Goal: Check status

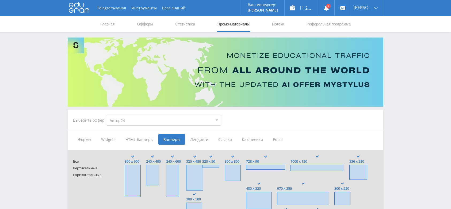
select select "1"
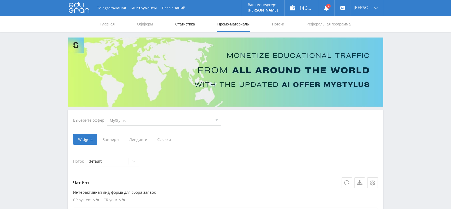
click at [188, 27] on link "Статистика" at bounding box center [185, 24] width 21 height 16
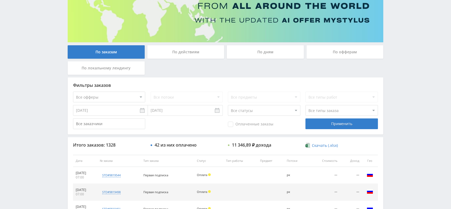
scroll to position [71, 0]
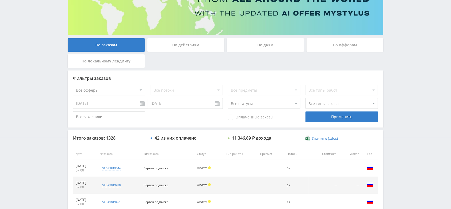
click at [115, 92] on select "Все офферы MyStylus MyStylus - Revshare Кэмп Studybay Автор24 Studybay Brazil S…" at bounding box center [109, 89] width 72 height 11
select select "376"
click at [325, 118] on div "Применить" at bounding box center [341, 116] width 72 height 11
click at [265, 103] on select "Все статусы В аукционе В работе На гарантии Завершен Возврат Черновик" at bounding box center [264, 103] width 72 height 11
select select "3"
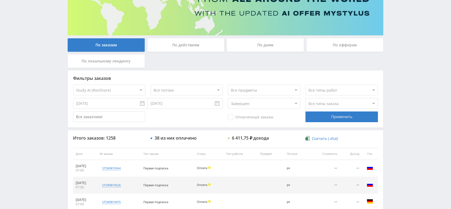
click at [228, 98] on select "Все статусы В аукционе В работе На гарантии Завершен Возврат Черновик" at bounding box center [264, 103] width 72 height 11
click at [314, 116] on div "Применить" at bounding box center [341, 116] width 72 height 11
click at [130, 106] on input "06.10.2025" at bounding box center [110, 103] width 75 height 11
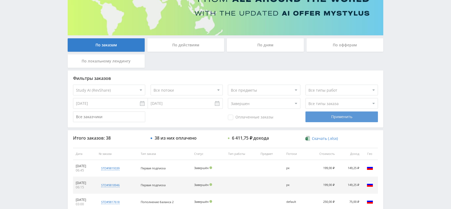
click at [325, 118] on div "Применить" at bounding box center [341, 116] width 72 height 11
click at [123, 106] on input "[DATE]" at bounding box center [110, 103] width 75 height 11
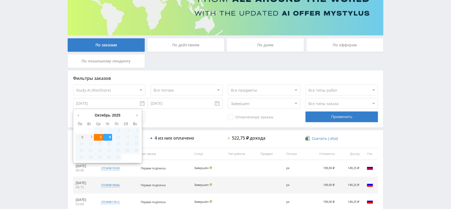
type input "[DATE]"
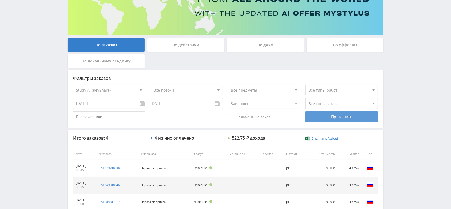
click at [330, 121] on div "Применить" at bounding box center [341, 116] width 72 height 11
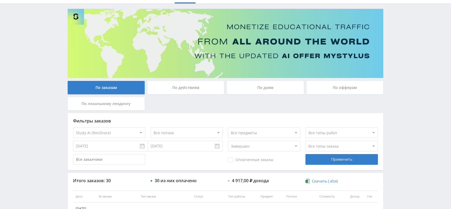
scroll to position [0, 0]
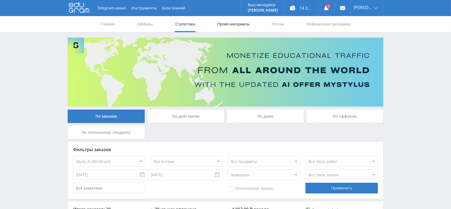
click at [231, 28] on link "Промо-материалы" at bounding box center [233, 24] width 33 height 16
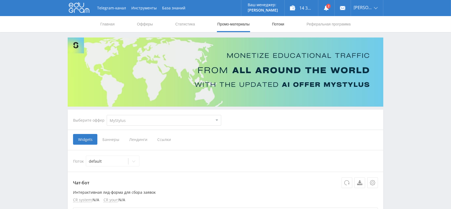
click at [276, 27] on link "Потоки" at bounding box center [277, 24] width 13 height 16
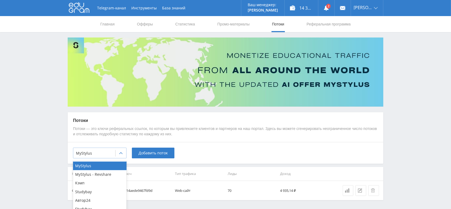
click at [123, 153] on div at bounding box center [120, 153] width 11 height 11
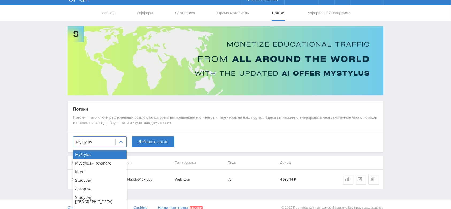
scroll to position [17, 0]
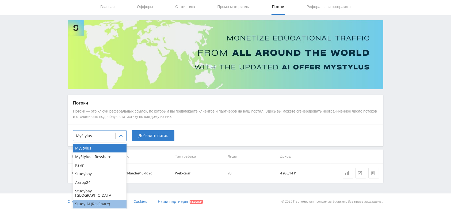
click at [101, 199] on div "Study AI (RevShare)" at bounding box center [99, 203] width 53 height 9
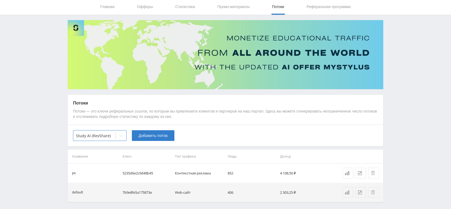
scroll to position [0, 0]
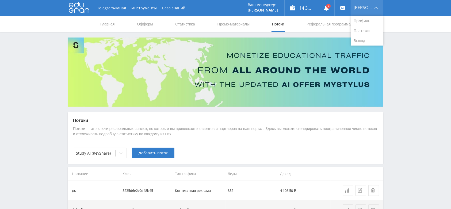
click at [365, 7] on span "[PERSON_NAME]" at bounding box center [362, 7] width 19 height 4
click at [363, 39] on link "Выход" at bounding box center [367, 41] width 32 height 10
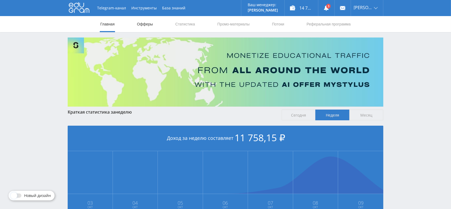
click at [138, 24] on link "Офферы" at bounding box center [144, 24] width 17 height 16
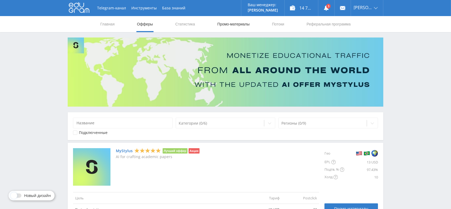
click at [227, 22] on link "Промо-материалы" at bounding box center [233, 24] width 33 height 16
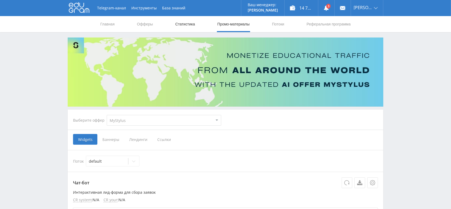
click at [186, 25] on link "Статистика" at bounding box center [185, 24] width 21 height 16
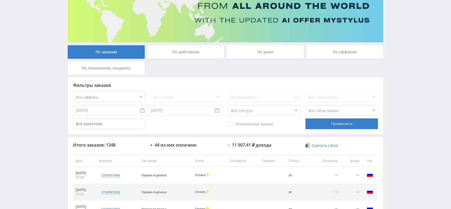
scroll to position [71, 0]
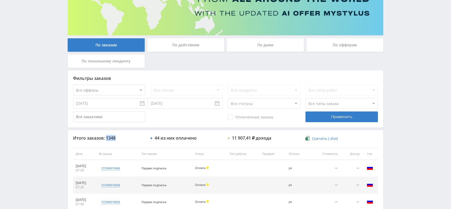
drag, startPoint x: 118, startPoint y: 136, endPoint x: 107, endPoint y: 137, distance: 10.7
click at [107, 137] on div "Итого заказов: 1348" at bounding box center [109, 137] width 72 height 5
copy div "1348"
drag, startPoint x: 159, startPoint y: 136, endPoint x: 155, endPoint y: 135, distance: 4.0
click at [155, 135] on div "44 из них оплачено" at bounding box center [176, 137] width 42 height 5
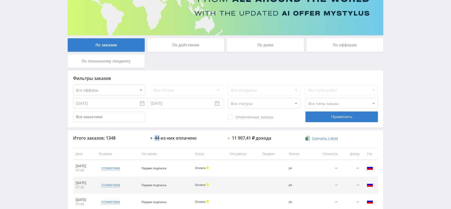
copy div "44"
click at [188, 137] on div "44 из них оплачено" at bounding box center [176, 137] width 42 height 5
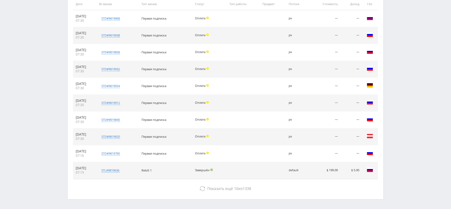
scroll to position [240, 0]
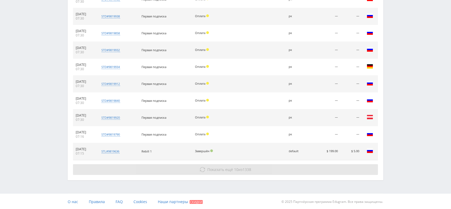
click at [226, 168] on span "Показать ещё" at bounding box center [220, 169] width 26 height 5
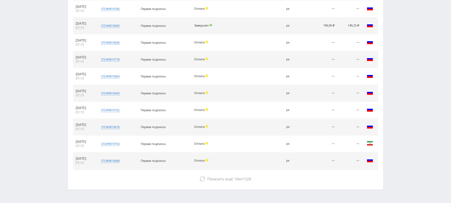
scroll to position [408, 0]
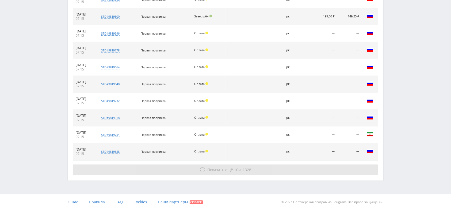
click at [209, 169] on span "Показать ещё" at bounding box center [220, 169] width 26 height 5
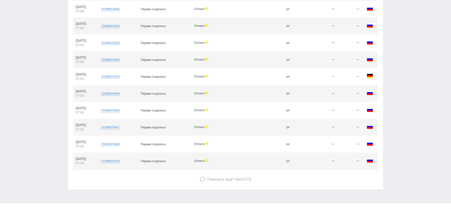
scroll to position [576, 0]
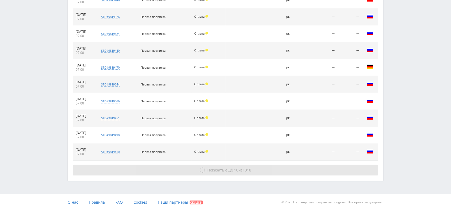
click at [236, 168] on span "10" at bounding box center [236, 169] width 4 height 5
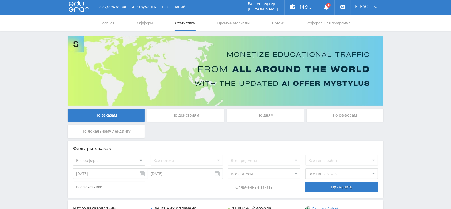
scroll to position [0, 0]
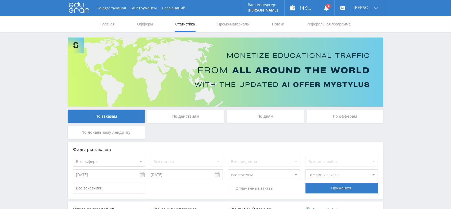
click at [252, 170] on select "Все статусы В аукционе В работе На гарантии Завершен Возврат Черновик" at bounding box center [264, 174] width 72 height 11
click at [319, 175] on select "Все типы заказа Ребилл Новый заказ" at bounding box center [341, 174] width 72 height 11
select select "1"
click at [305, 169] on select "Все типы заказа Ребилл Новый заказ" at bounding box center [341, 174] width 72 height 11
click at [334, 193] on div "Применить" at bounding box center [341, 187] width 72 height 11
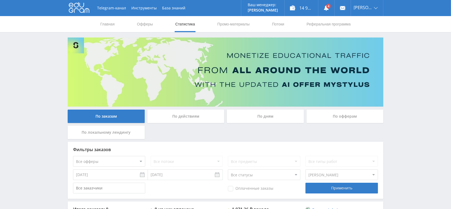
click at [335, 178] on select "Все типы заказа Ребилл Новый заказ" at bounding box center [341, 174] width 72 height 11
click at [399, 144] on div "Telegram-канал Инструменты База знаний Ваш менеджер: Alex Alex Online @edugram_…" at bounding box center [225, 202] width 451 height 404
click at [334, 11] on link at bounding box center [326, 8] width 16 height 16
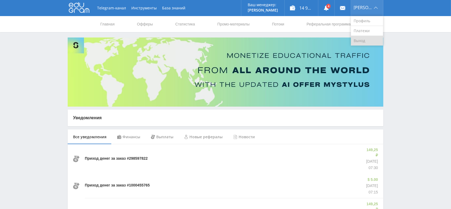
click at [357, 42] on link "Выход" at bounding box center [367, 41] width 32 height 10
